Goal: Information Seeking & Learning: Check status

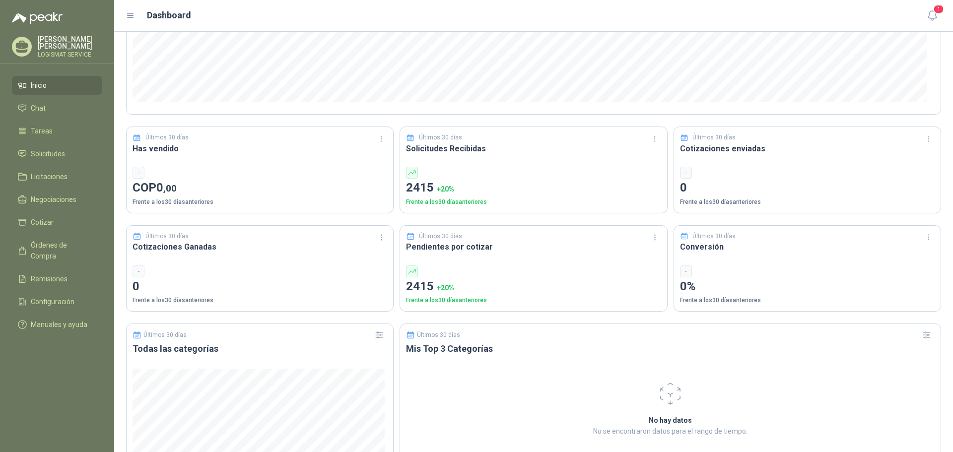
scroll to position [199, 0]
click at [51, 148] on span "Solicitudes" at bounding box center [48, 153] width 34 height 11
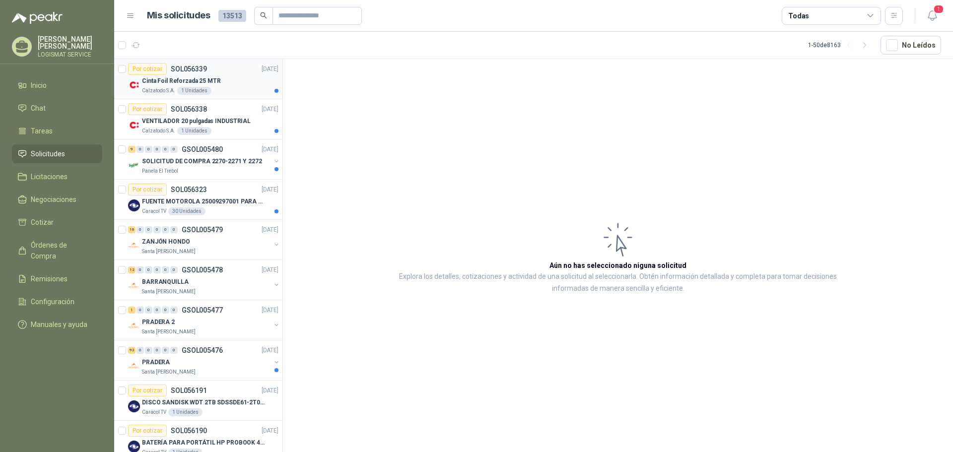
click at [234, 83] on div "Cinta Foil Reforzada 25 MTR" at bounding box center [210, 81] width 136 height 12
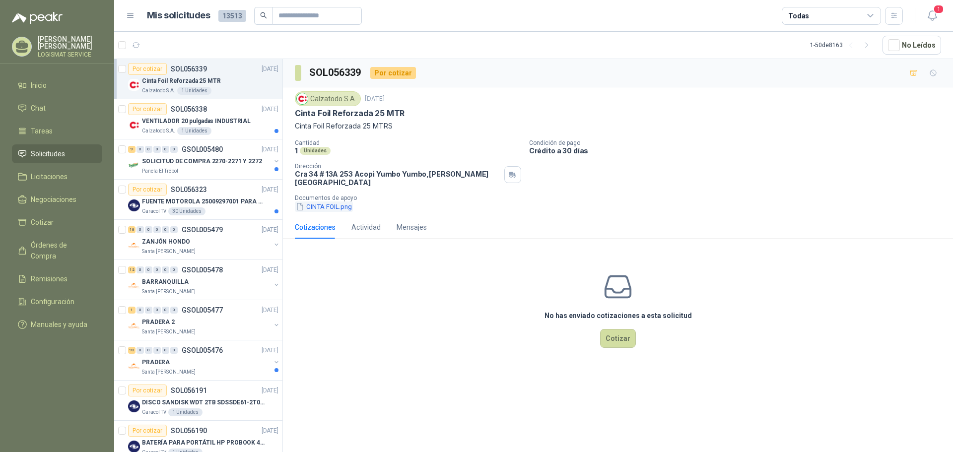
click at [327, 202] on button "CINTA FOIL.png" at bounding box center [324, 207] width 58 height 10
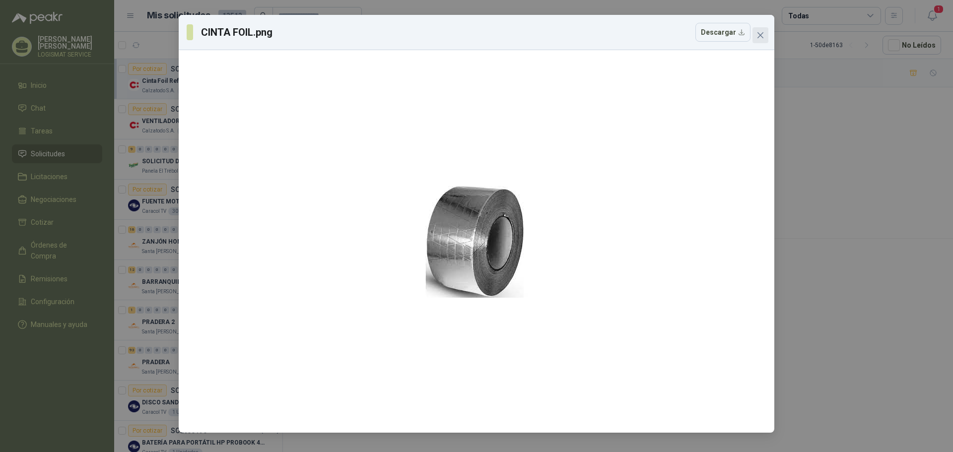
click at [766, 35] on span "Close" at bounding box center [760, 35] width 16 height 8
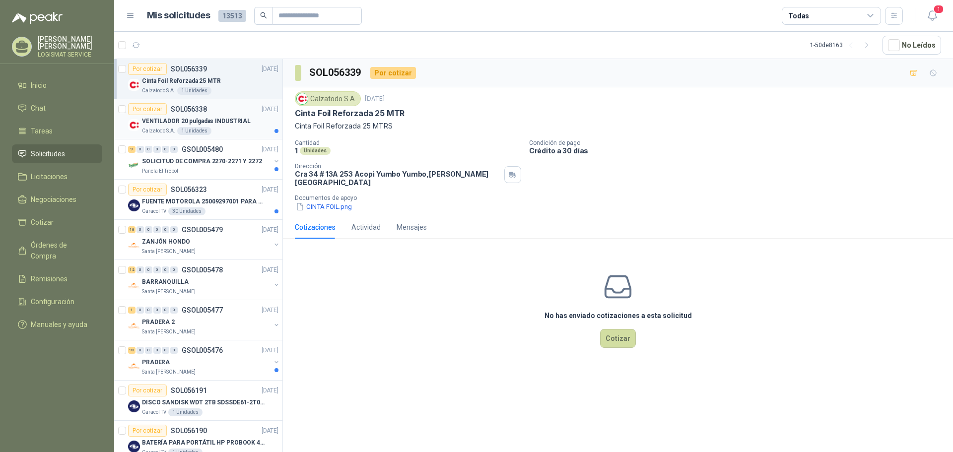
click at [219, 134] on div "Calzatodo S.A. 1 Unidades" at bounding box center [210, 131] width 136 height 8
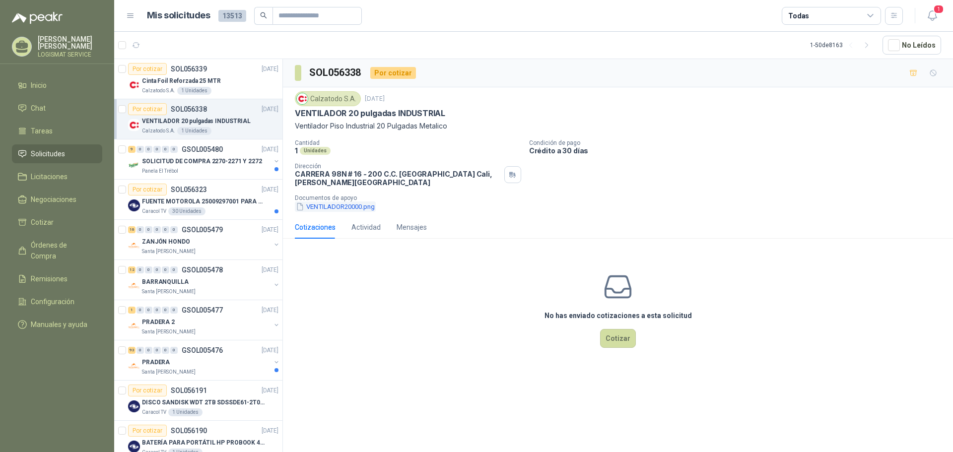
click at [338, 206] on button "VENTILADOR20000.png" at bounding box center [335, 207] width 81 height 10
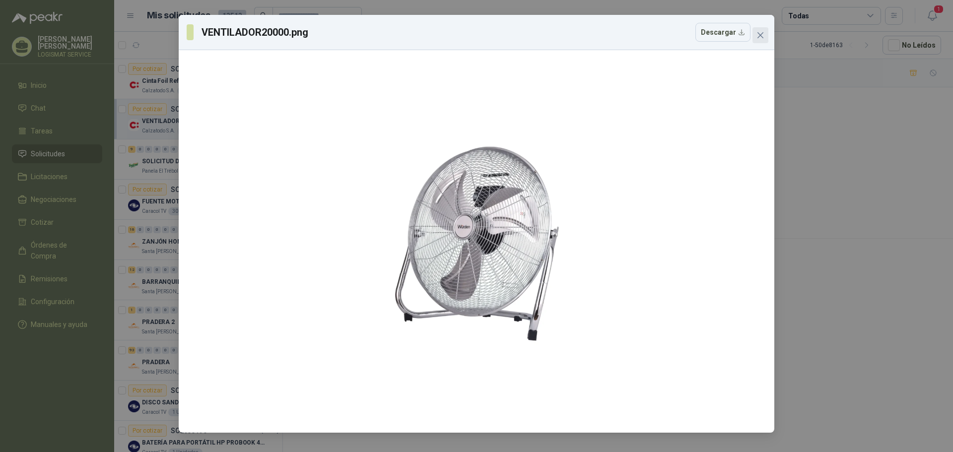
click at [757, 38] on icon "close" at bounding box center [760, 35] width 8 height 8
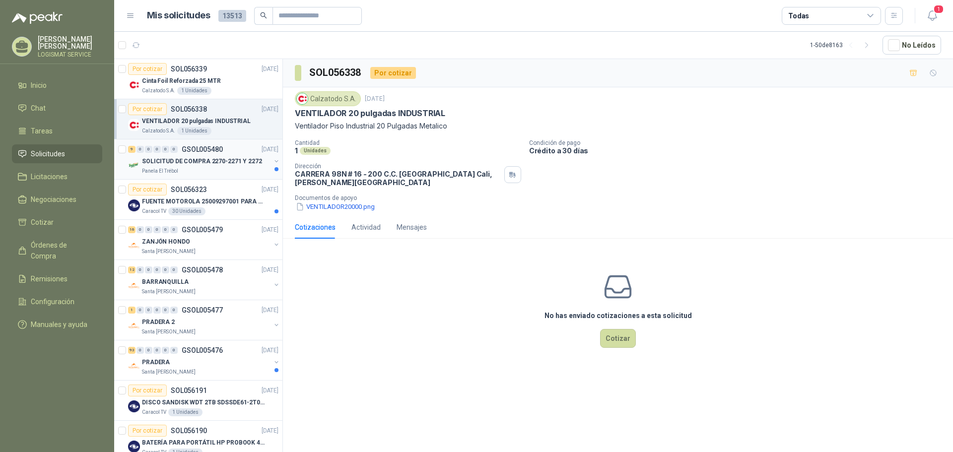
click at [229, 171] on div "Panela El Trébol" at bounding box center [206, 171] width 129 height 8
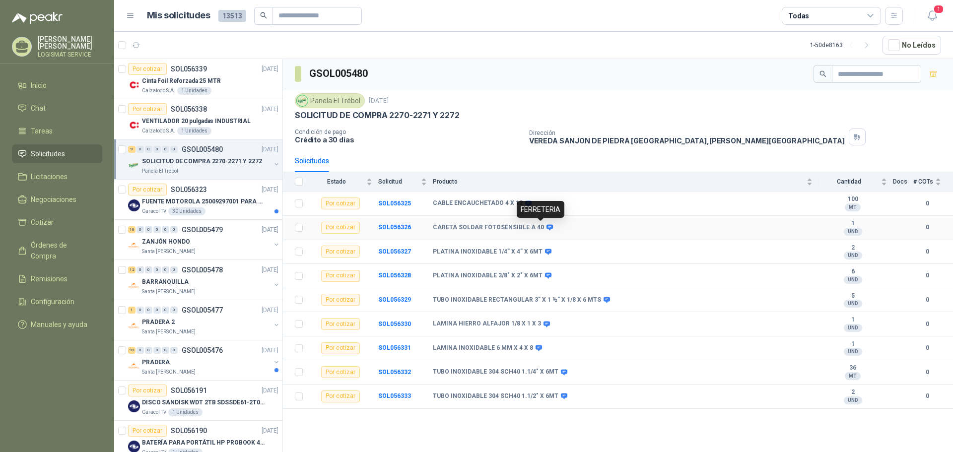
click at [546, 226] on icon at bounding box center [549, 227] width 7 height 7
click at [546, 224] on icon at bounding box center [549, 227] width 7 height 7
click at [390, 228] on b "SOL056326" at bounding box center [394, 227] width 33 height 7
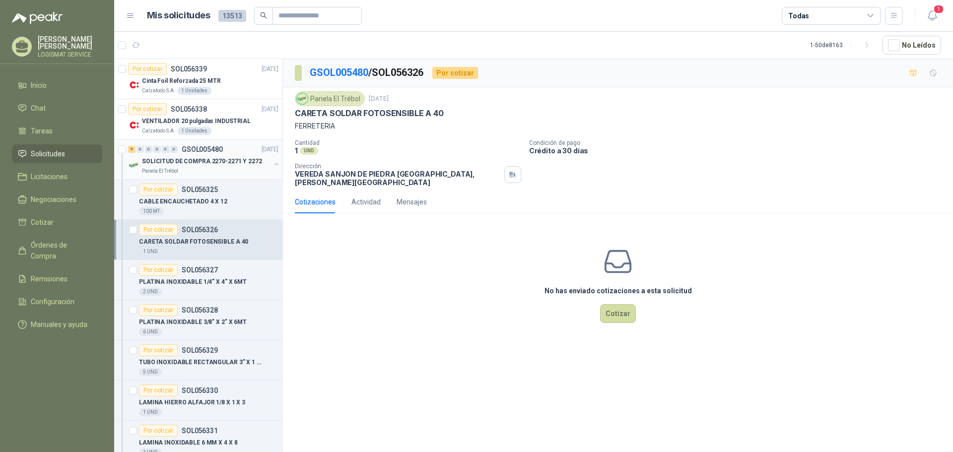
click at [220, 171] on div "Panela El Trébol" at bounding box center [206, 171] width 129 height 8
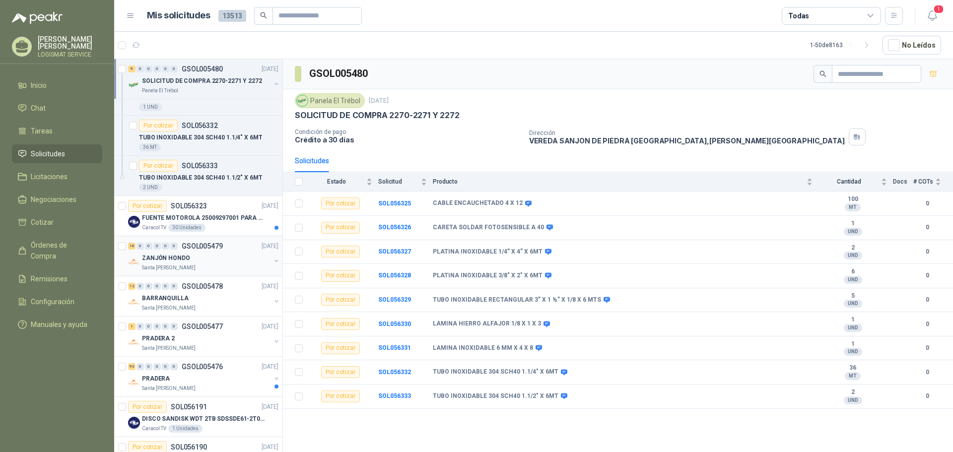
scroll to position [347, 0]
click at [220, 223] on div "Caracol TV 30 Unidades" at bounding box center [210, 226] width 136 height 8
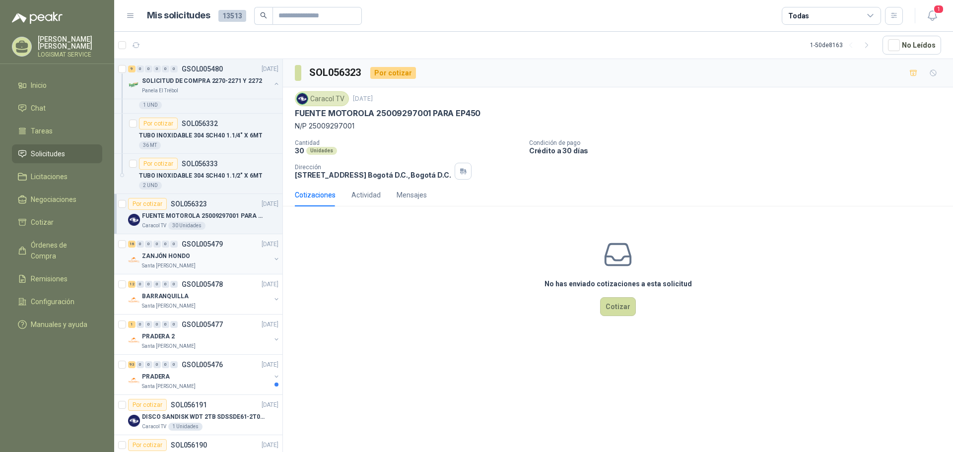
click at [220, 252] on div "ZANJÓN HONDO" at bounding box center [206, 256] width 129 height 12
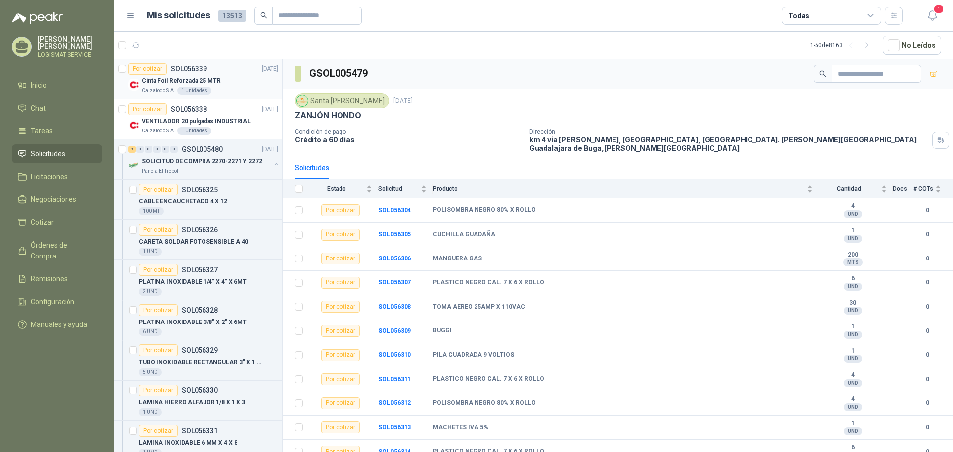
click at [238, 85] on div "Cinta Foil Reforzada 25 MTR" at bounding box center [210, 81] width 136 height 12
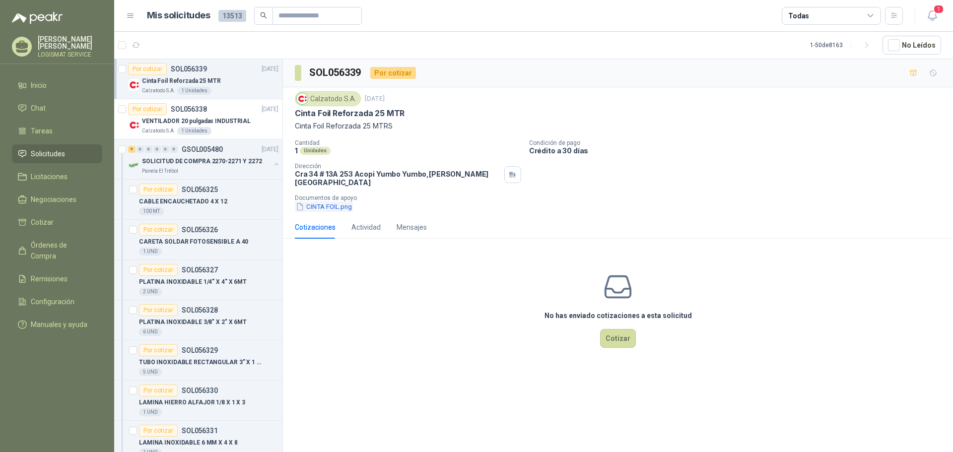
click at [322, 202] on button "CINTA FOIL.png" at bounding box center [324, 207] width 58 height 10
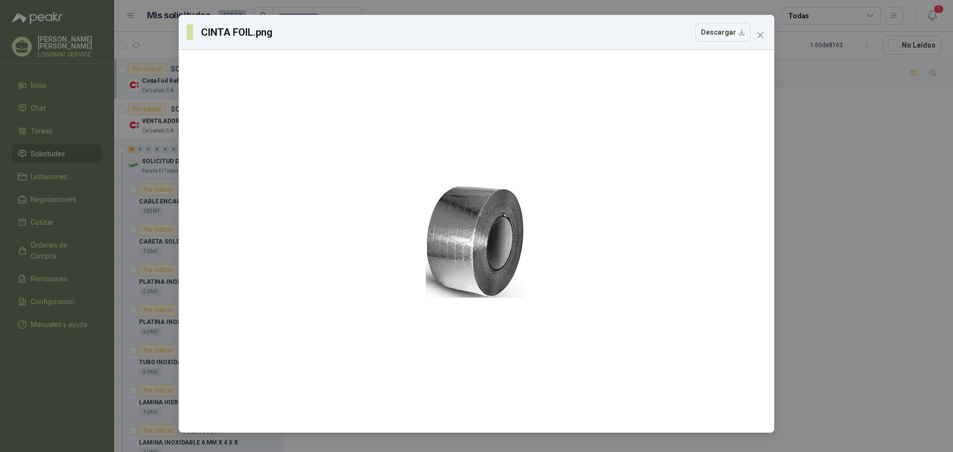
drag, startPoint x: 758, startPoint y: 34, endPoint x: 645, endPoint y: 82, distance: 123.2
click at [758, 39] on icon "close" at bounding box center [760, 35] width 8 height 8
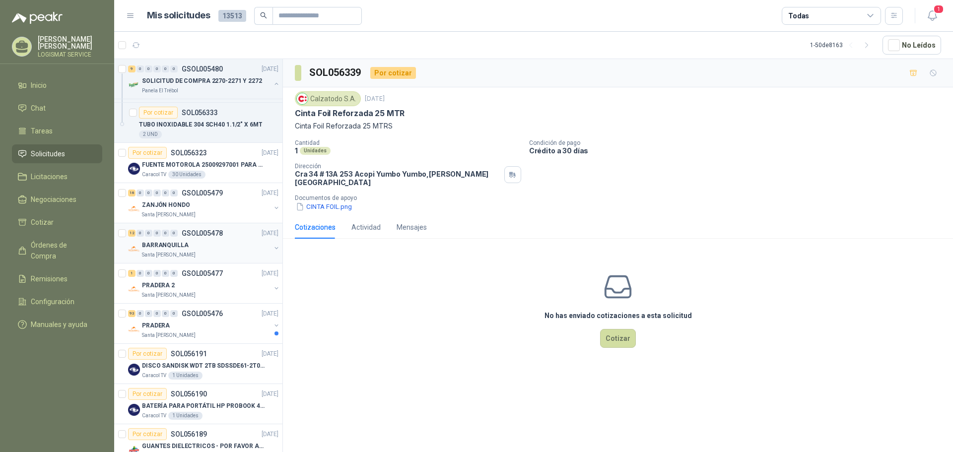
scroll to position [397, 0]
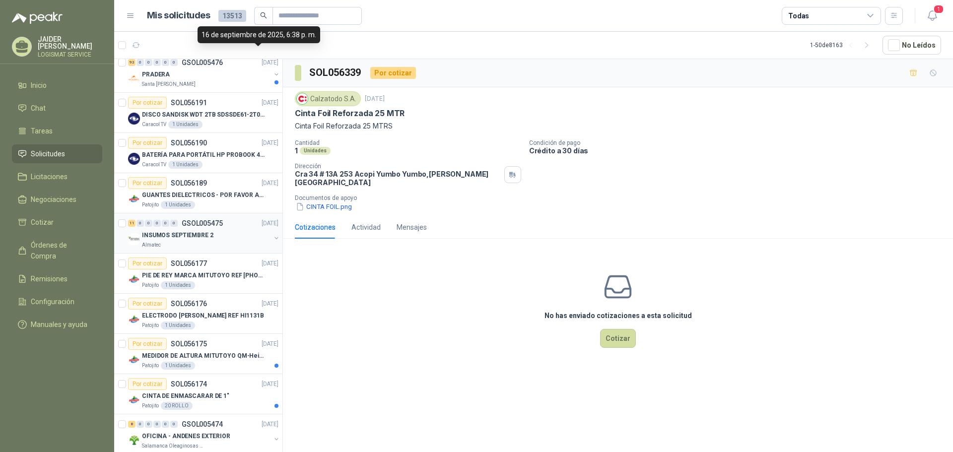
scroll to position [298, 0]
